Goal: Task Accomplishment & Management: Use online tool/utility

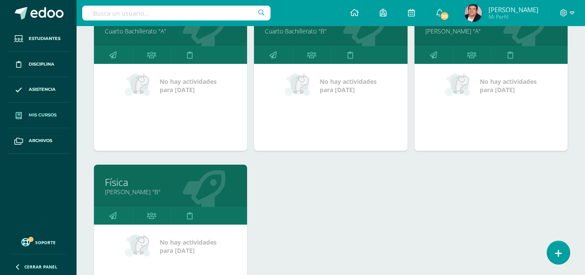
click at [400, 131] on div "No hay actividades para hoy" at bounding box center [330, 107] width 153 height 87
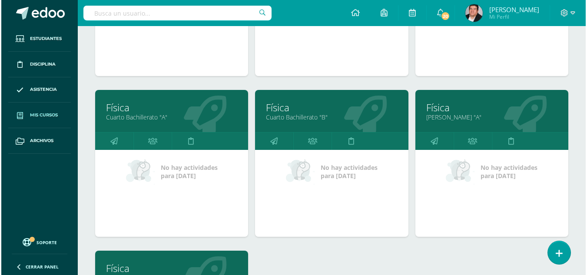
scroll to position [232, 0]
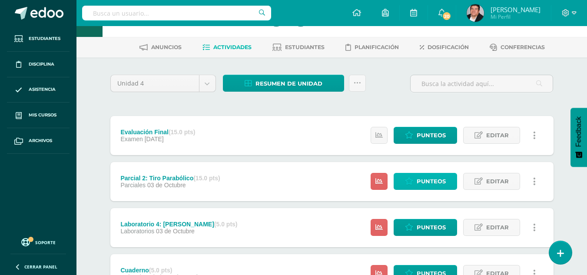
scroll to position [43, 0]
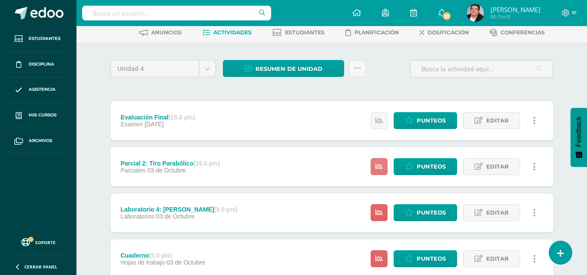
click at [383, 171] on link at bounding box center [379, 166] width 17 height 17
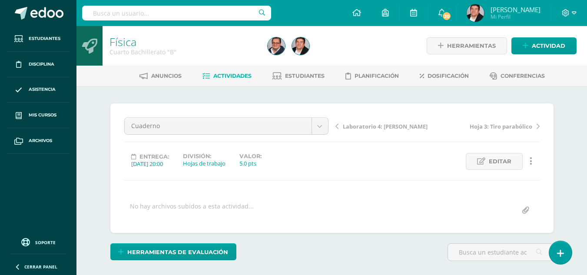
click at [186, 203] on div "No hay archivos subidos a esta actividad..." at bounding box center [192, 210] width 124 height 17
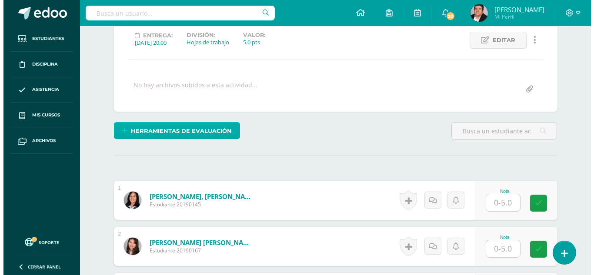
scroll to position [122, 0]
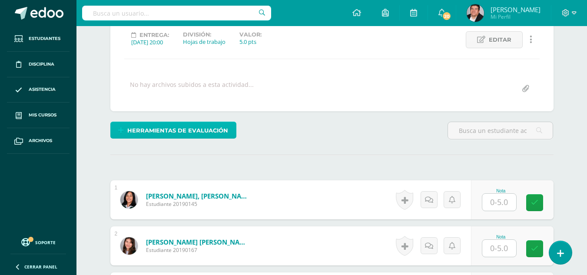
click at [193, 127] on span "Herramientas de evaluación" at bounding box center [177, 131] width 101 height 16
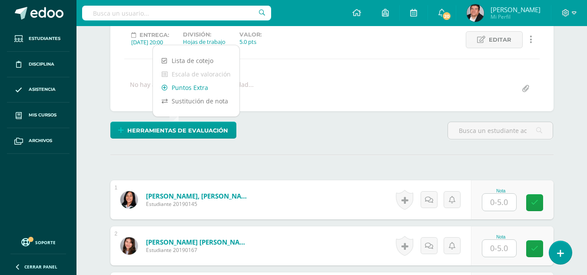
click at [201, 90] on link "Puntos Extra" at bounding box center [196, 87] width 86 height 13
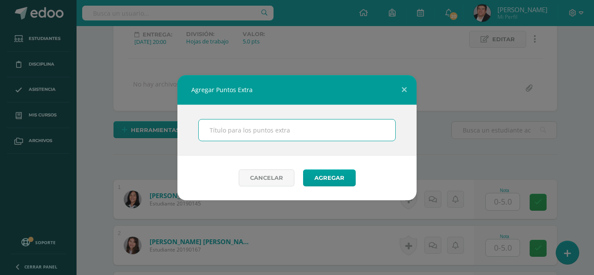
scroll to position [123, 0]
click at [265, 135] on input "text" at bounding box center [297, 130] width 196 height 21
type input "p"
type input "Puntos Extra"
click at [303, 170] on button "Agregar" at bounding box center [329, 178] width 53 height 17
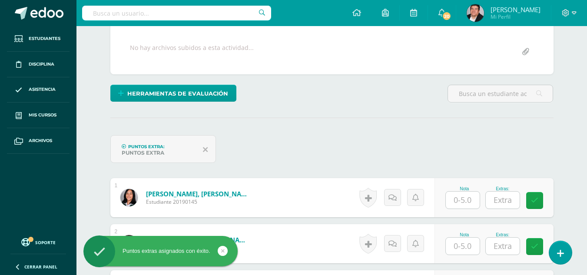
scroll to position [174, 0]
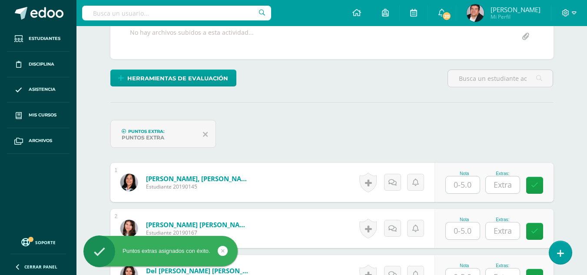
click at [456, 188] on input "text" at bounding box center [463, 184] width 34 height 17
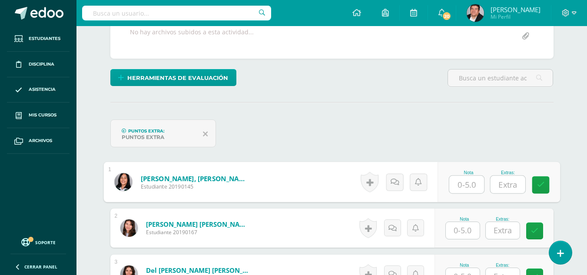
scroll to position [175, 0]
type input "4"
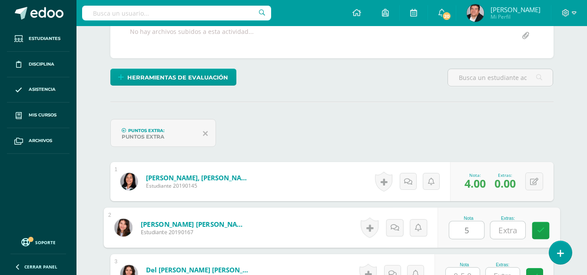
type input "5"
type input "1"
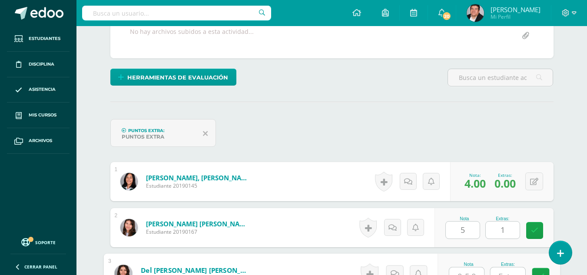
scroll to position [184, 0]
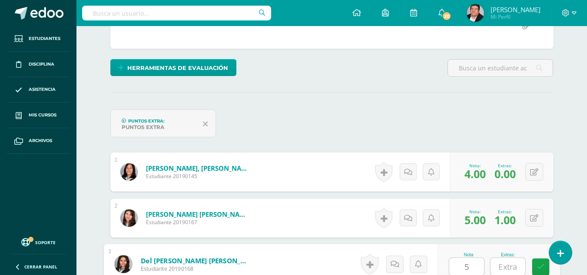
type input "5"
type input "2"
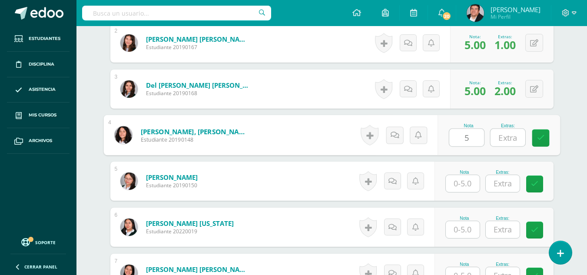
type input "5"
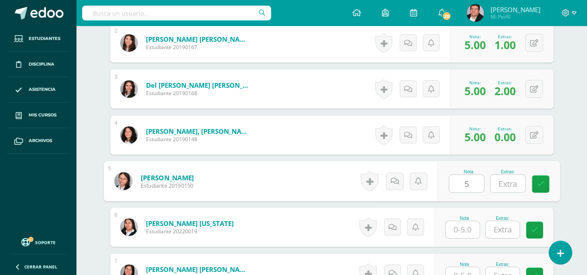
type input "5"
type input "2"
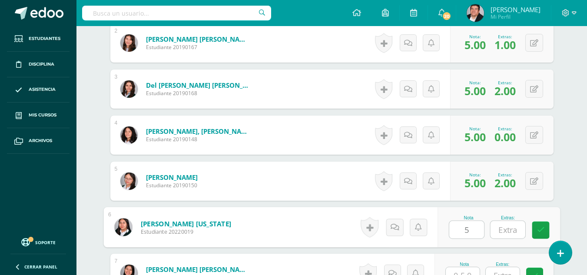
type input "5"
type input "2"
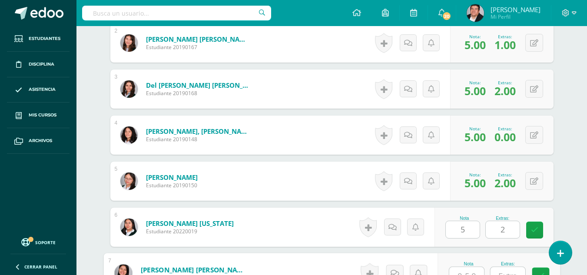
scroll to position [369, 0]
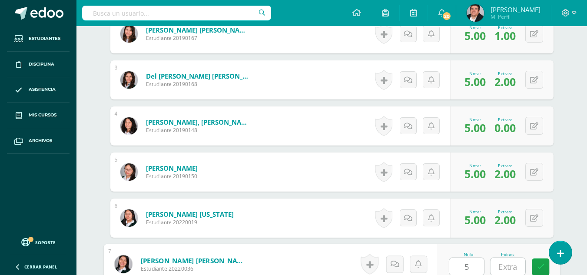
type input "5"
type input "1"
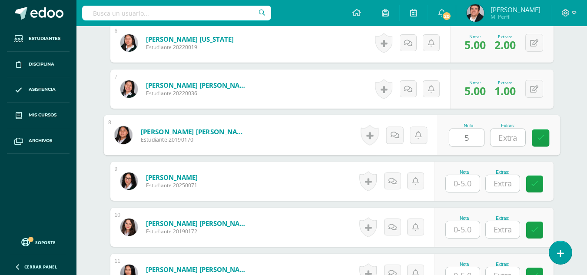
type input "5"
type input "1"
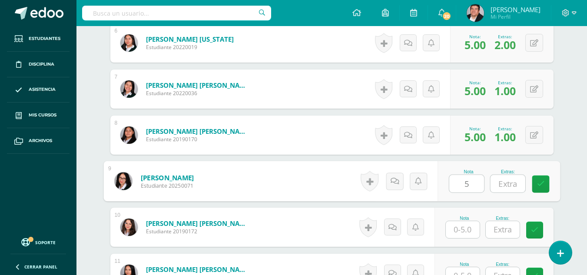
type input "5"
type input "2"
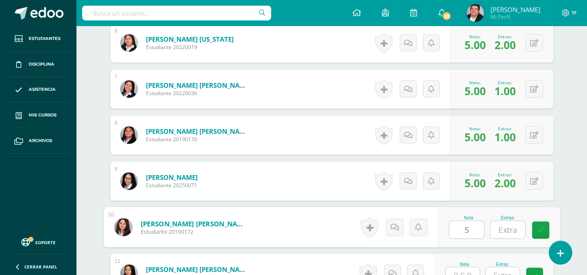
type input "5"
type input "2"
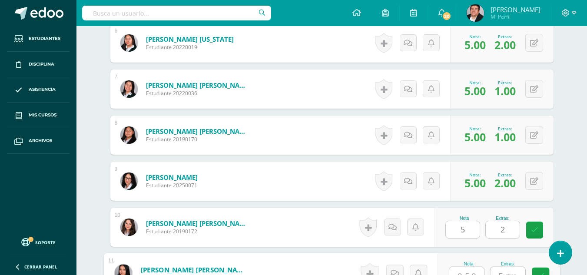
scroll to position [553, 0]
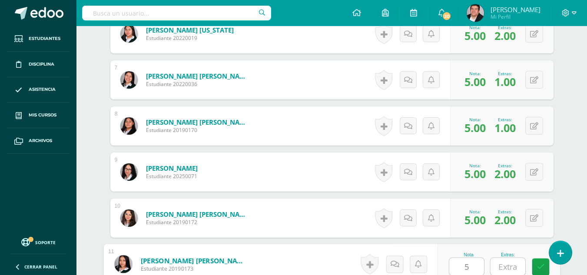
type input "5"
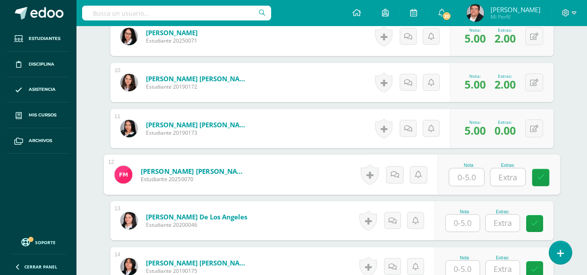
scroll to position [641, 0]
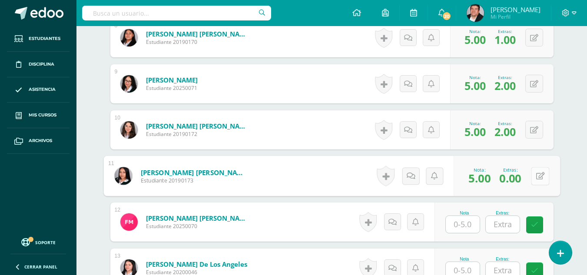
click at [535, 180] on button at bounding box center [540, 176] width 18 height 18
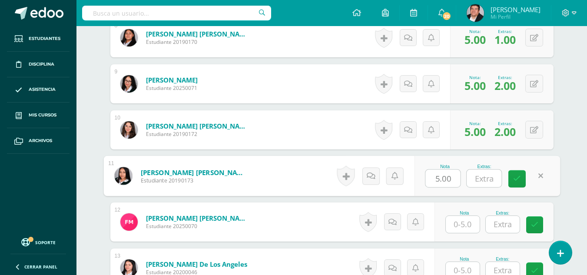
click at [501, 178] on input "text" at bounding box center [484, 178] width 35 height 17
type input "2"
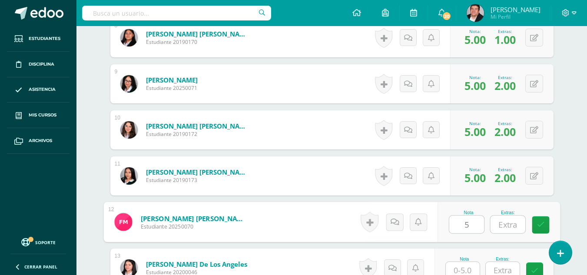
type input "5"
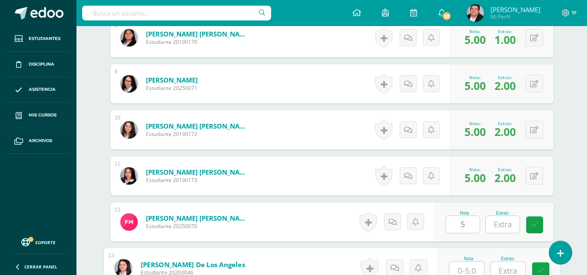
scroll to position [645, 0]
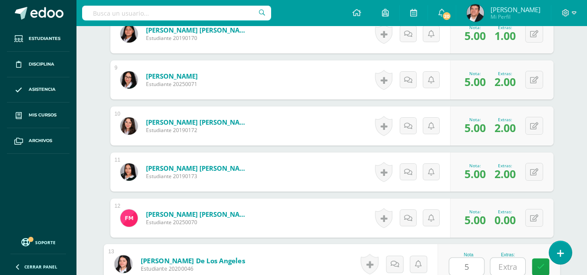
type input "5"
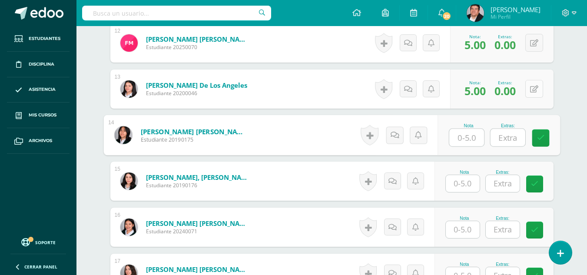
click at [541, 90] on button at bounding box center [534, 89] width 18 height 18
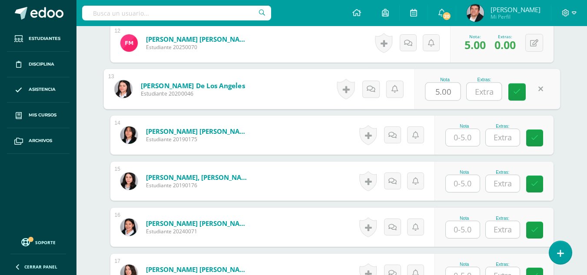
click at [495, 94] on input "text" at bounding box center [484, 91] width 35 height 17
type input "2"
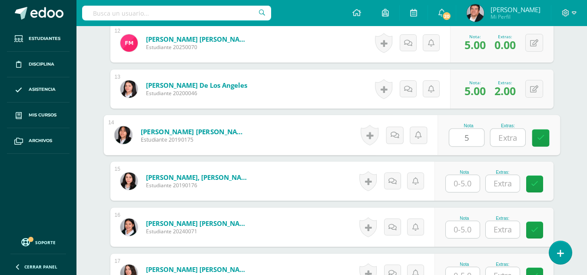
type input "5"
type input "1"
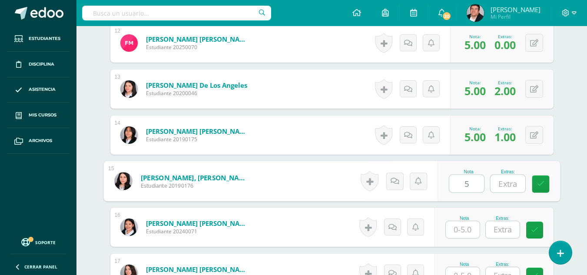
type input "5"
type input "2"
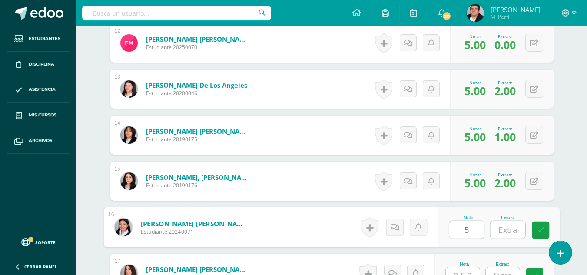
type input "5"
type input "2"
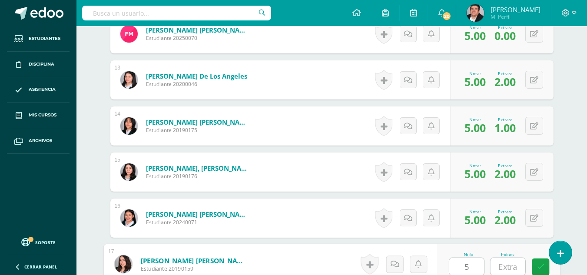
type input "5"
type input "2"
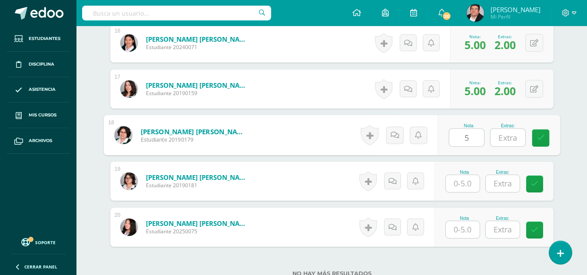
type input "5"
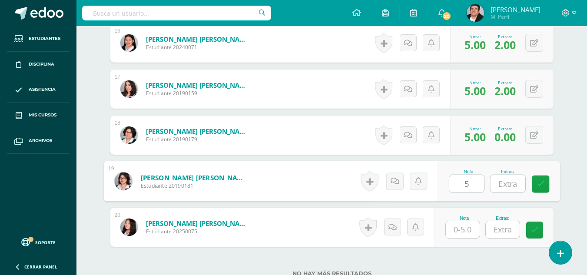
type input "5"
type input "1"
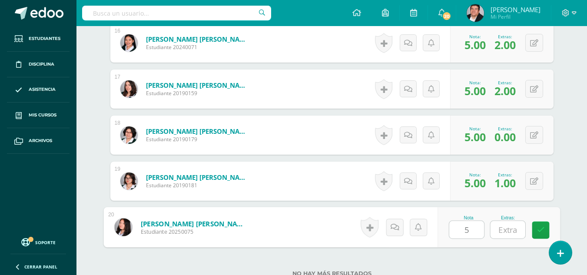
type input "5"
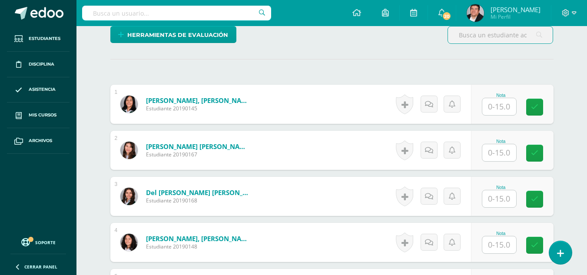
scroll to position [218, 0]
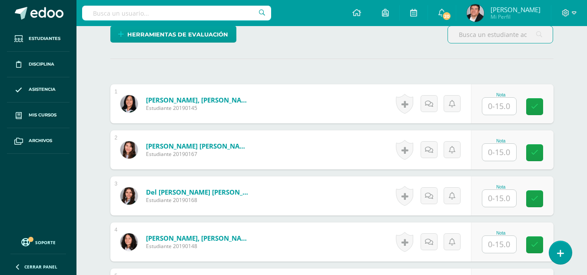
click at [490, 107] on input "text" at bounding box center [499, 106] width 34 height 17
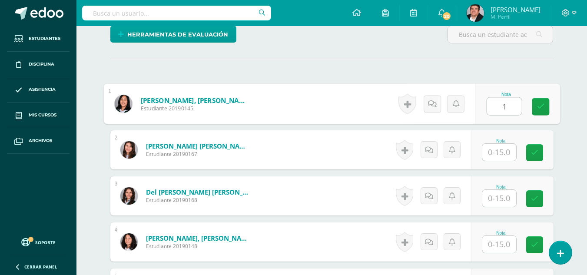
type input "1"
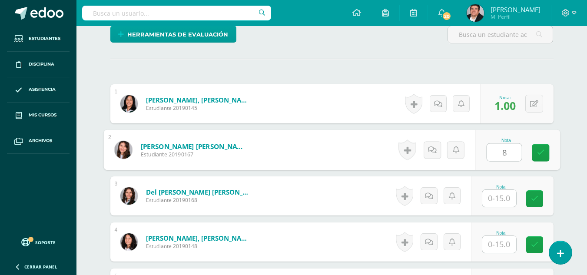
type input "8"
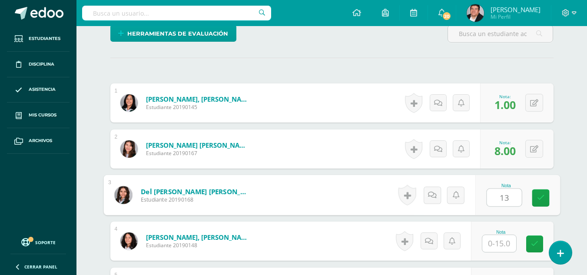
type input "13"
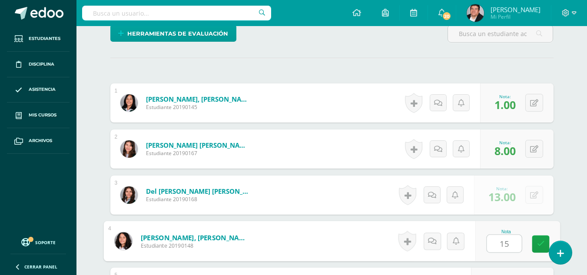
type input "15"
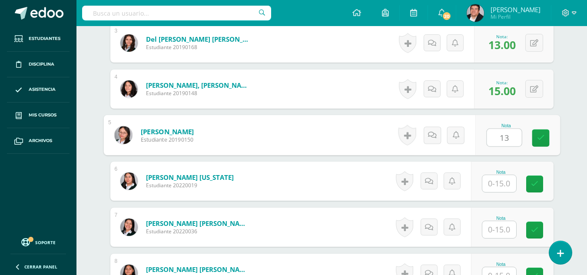
type input "13"
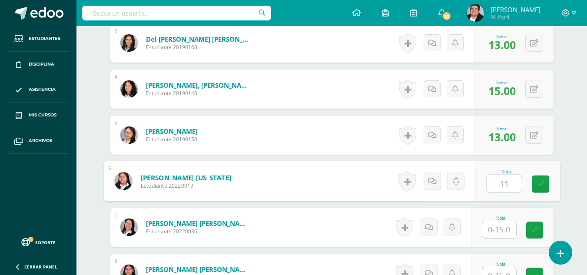
type input "11"
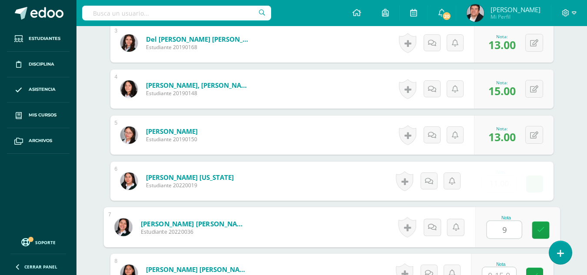
type input "9"
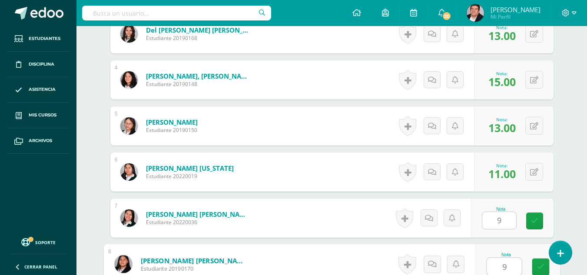
type input "9"
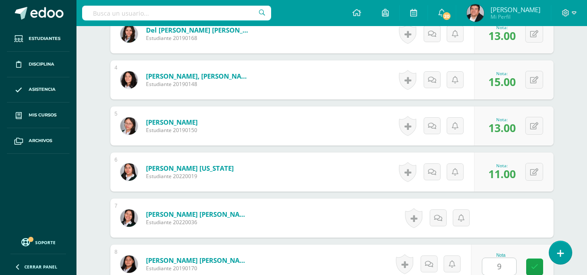
scroll to position [555, 0]
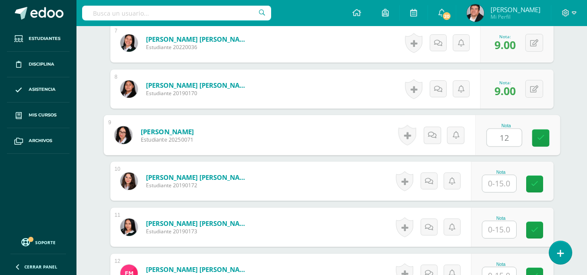
type input "12"
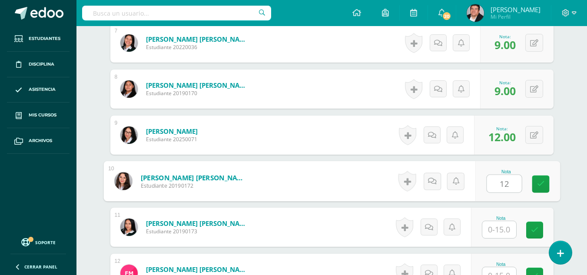
type input "12"
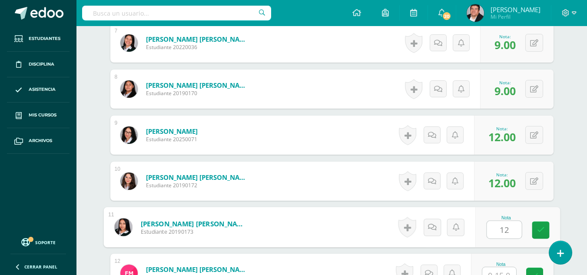
type input "12"
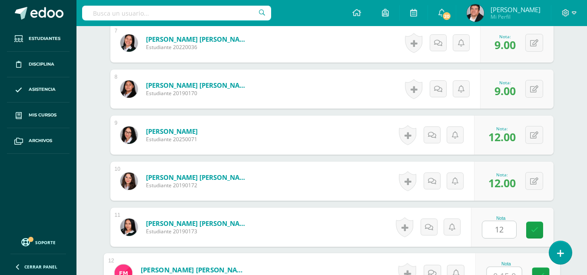
scroll to position [564, 0]
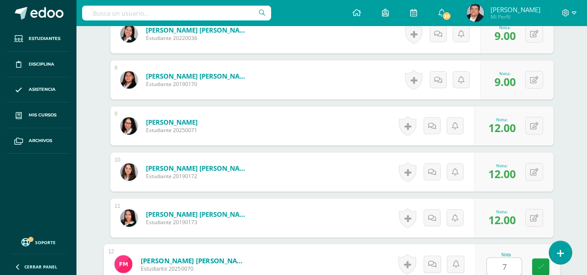
type input "7"
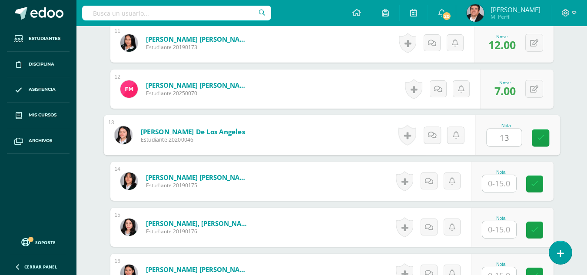
type input "13"
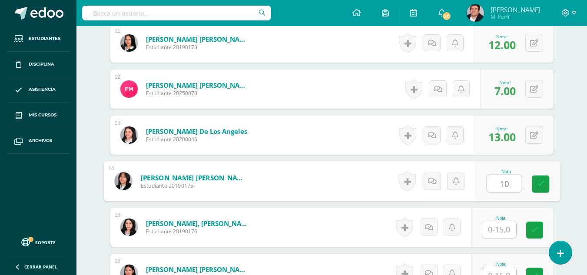
type input "10"
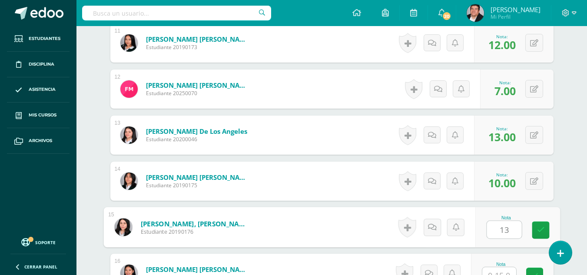
type input "13"
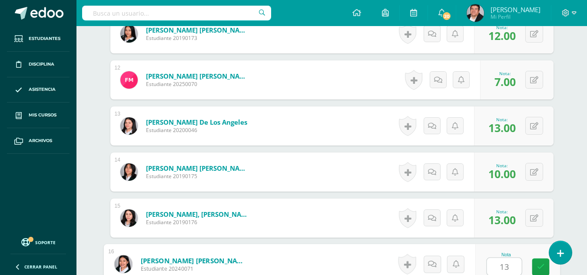
type input "13"
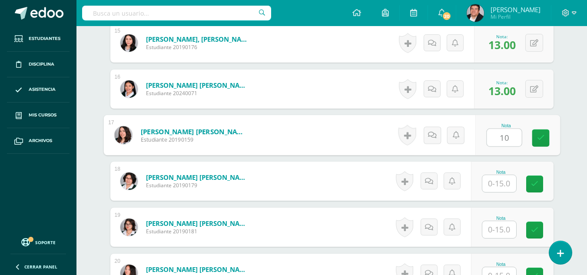
type input "10"
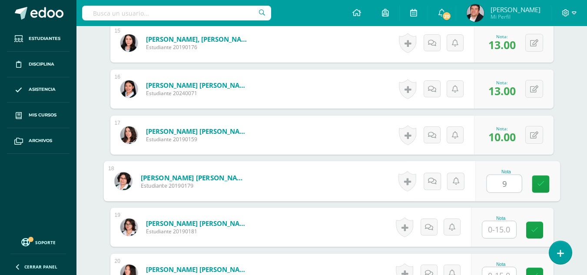
type input "9"
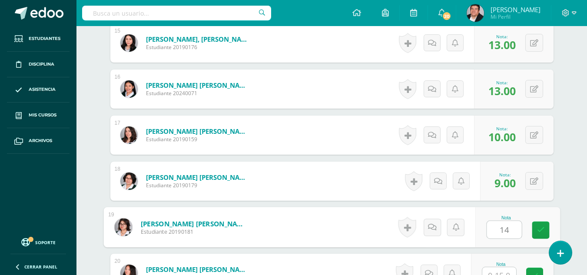
type input "14"
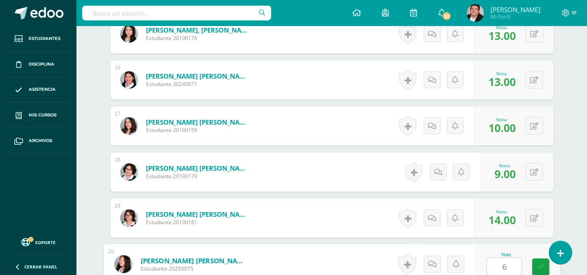
type input "6"
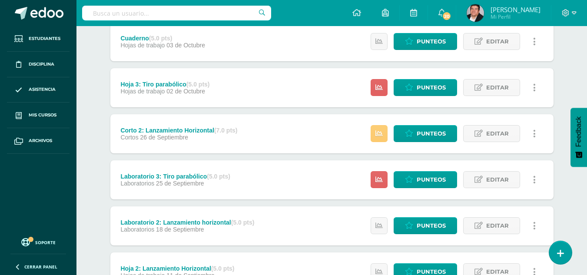
scroll to position [304, 0]
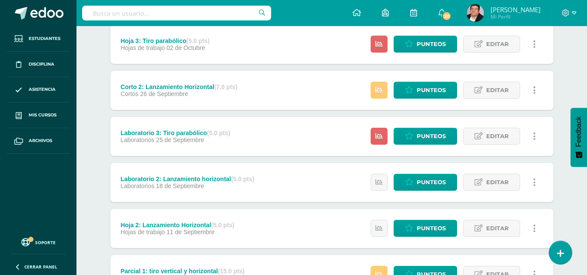
click at [369, 134] on div "Estatus de Actividad: 20 Estudiantes sin calificar 0 Estudiantes con cero Media…" at bounding box center [456, 136] width 196 height 39
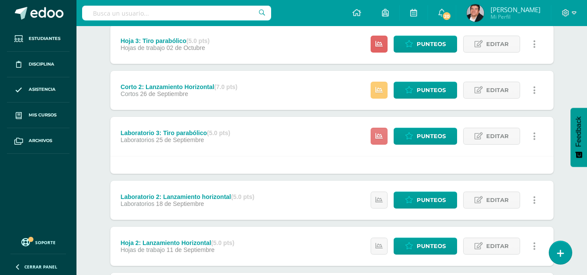
click at [379, 137] on icon at bounding box center [379, 136] width 7 height 7
click at [344, 124] on div "Laboratorio 3: Tiro parabólico (5.0 pts) Laboratorios [DATE] Punteos Editar Ocu…" at bounding box center [331, 136] width 443 height 39
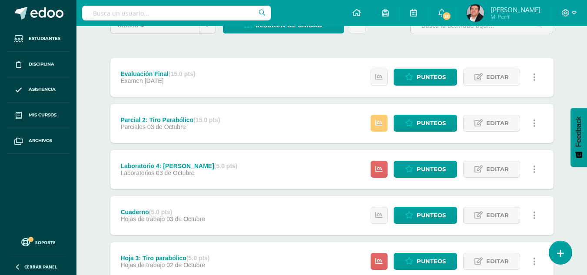
scroll to position [0, 0]
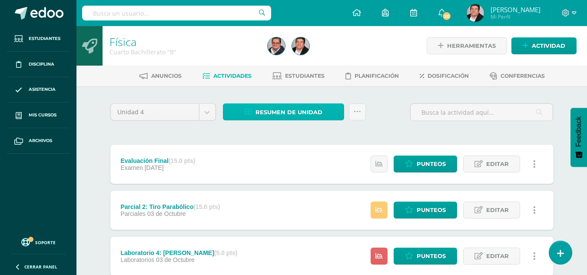
click at [278, 114] on span "Resumen de unidad" at bounding box center [289, 112] width 67 height 16
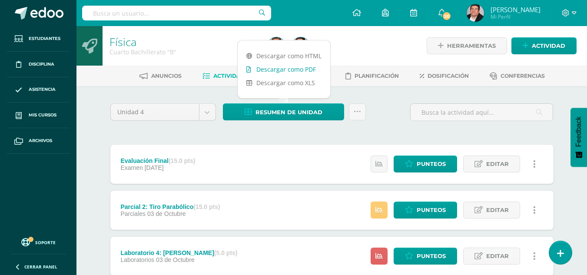
click at [281, 73] on link "Descargar como PDF" at bounding box center [284, 69] width 93 height 13
